Goal: Find contact information

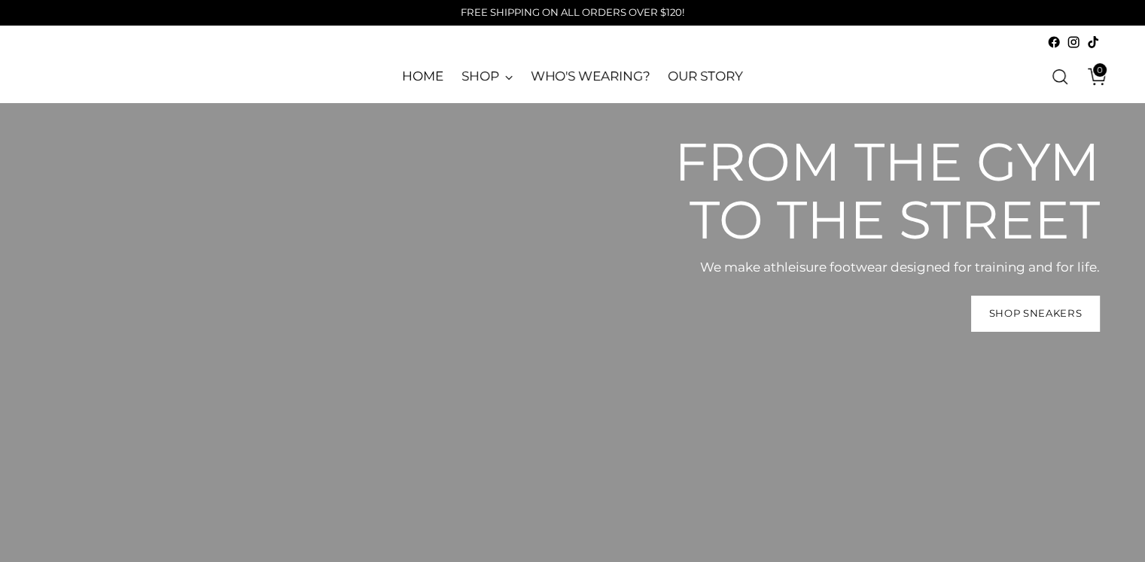
click at [334, 66] on div "ATHLETIKAN" at bounding box center [224, 76] width 356 height 53
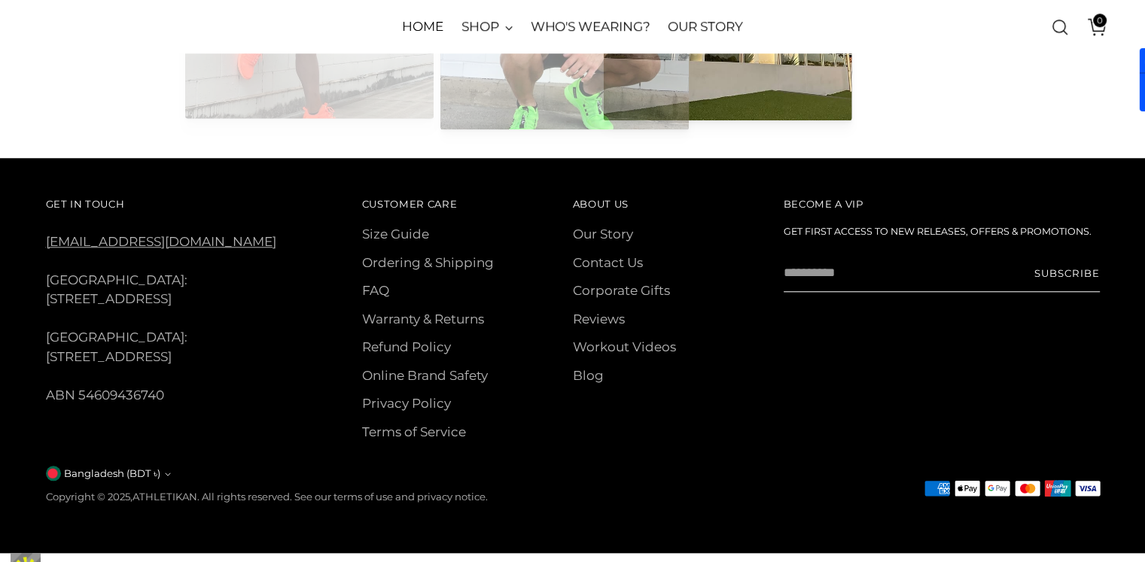
scroll to position [6870, 0]
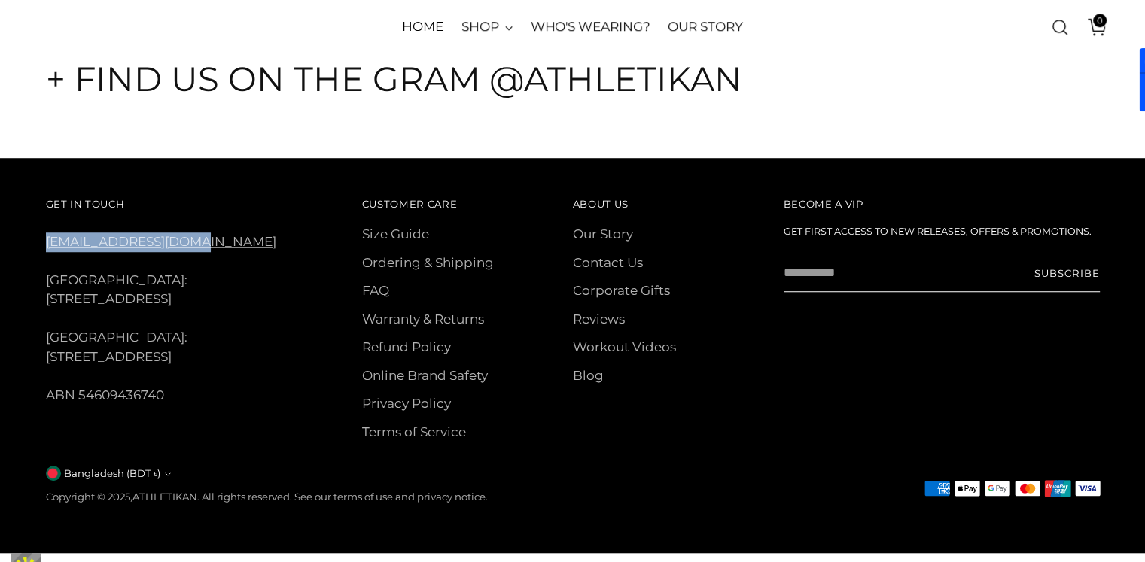
copy link "[EMAIL_ADDRESS][DOMAIN_NAME]"
drag, startPoint x: 201, startPoint y: 245, endPoint x: 44, endPoint y: 251, distance: 156.7
click at [44, 251] on div "Get In Touch [EMAIL_ADDRESS][DOMAIN_NAME] [GEOGRAPHIC_DATA]: [STREET_ADDRESS] […" at bounding box center [572, 355] width 1129 height 395
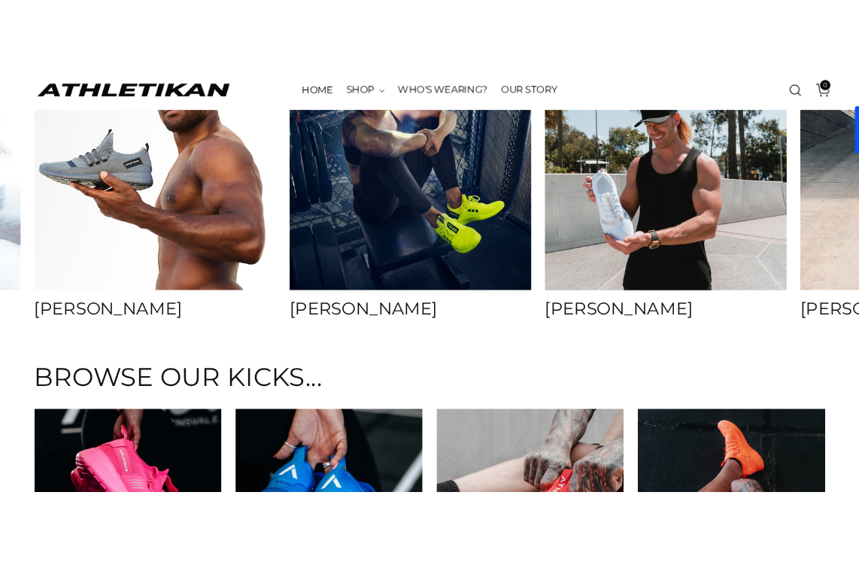
scroll to position [5725, 0]
